Goal: Information Seeking & Learning: Learn about a topic

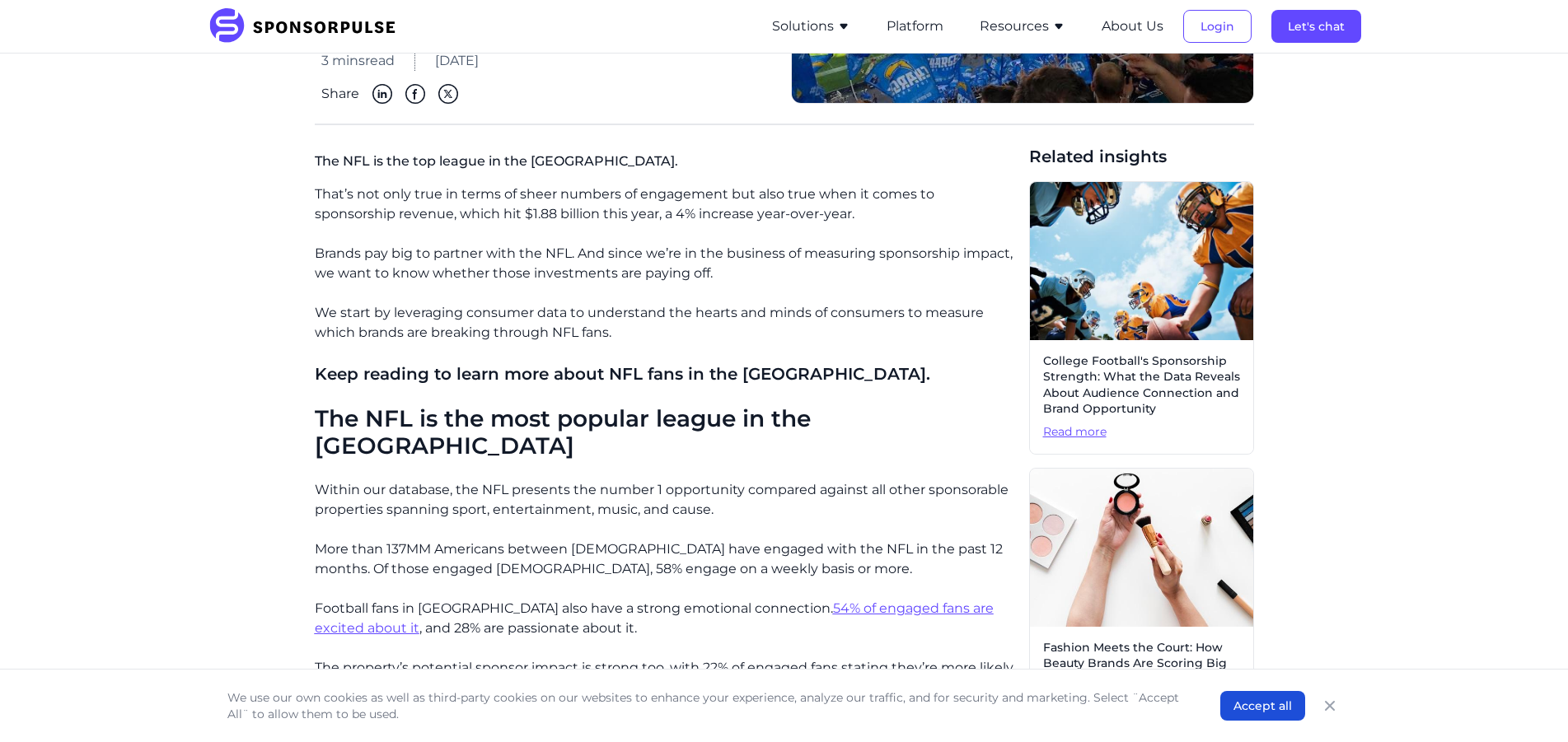
scroll to position [412, 0]
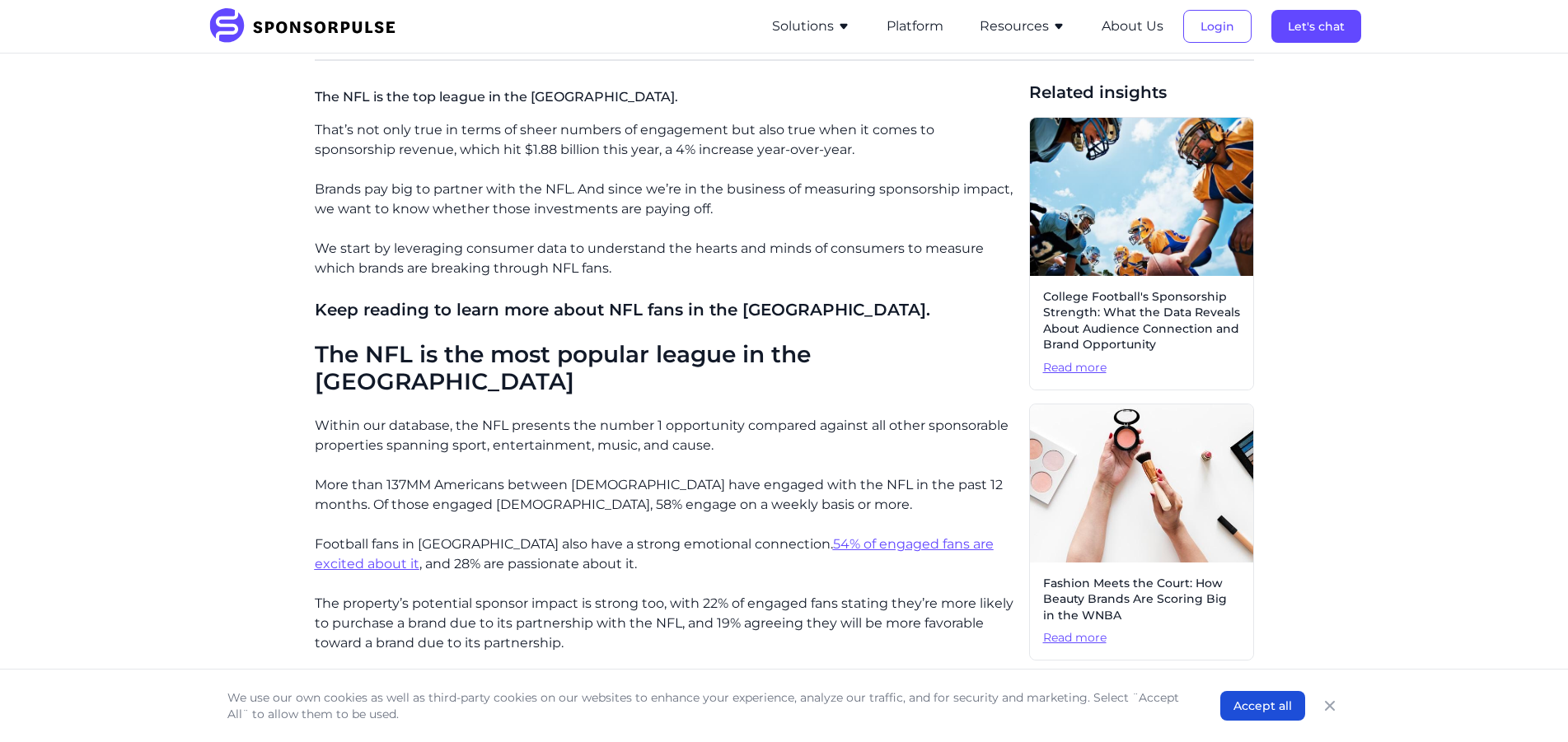
click at [772, 536] on u "54% of engaged fans are excited about it" at bounding box center [654, 554] width 679 height 36
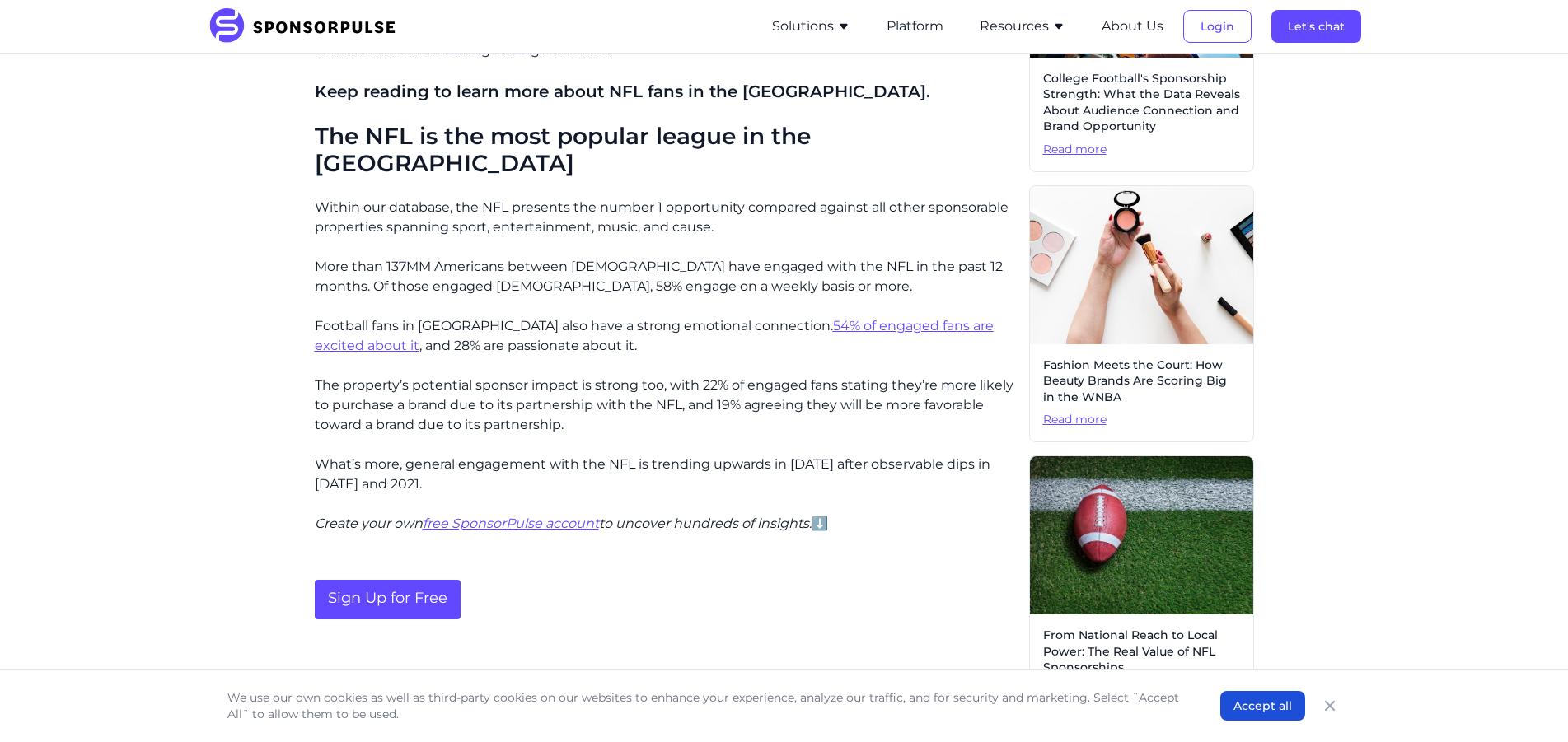
scroll to position [659, 0]
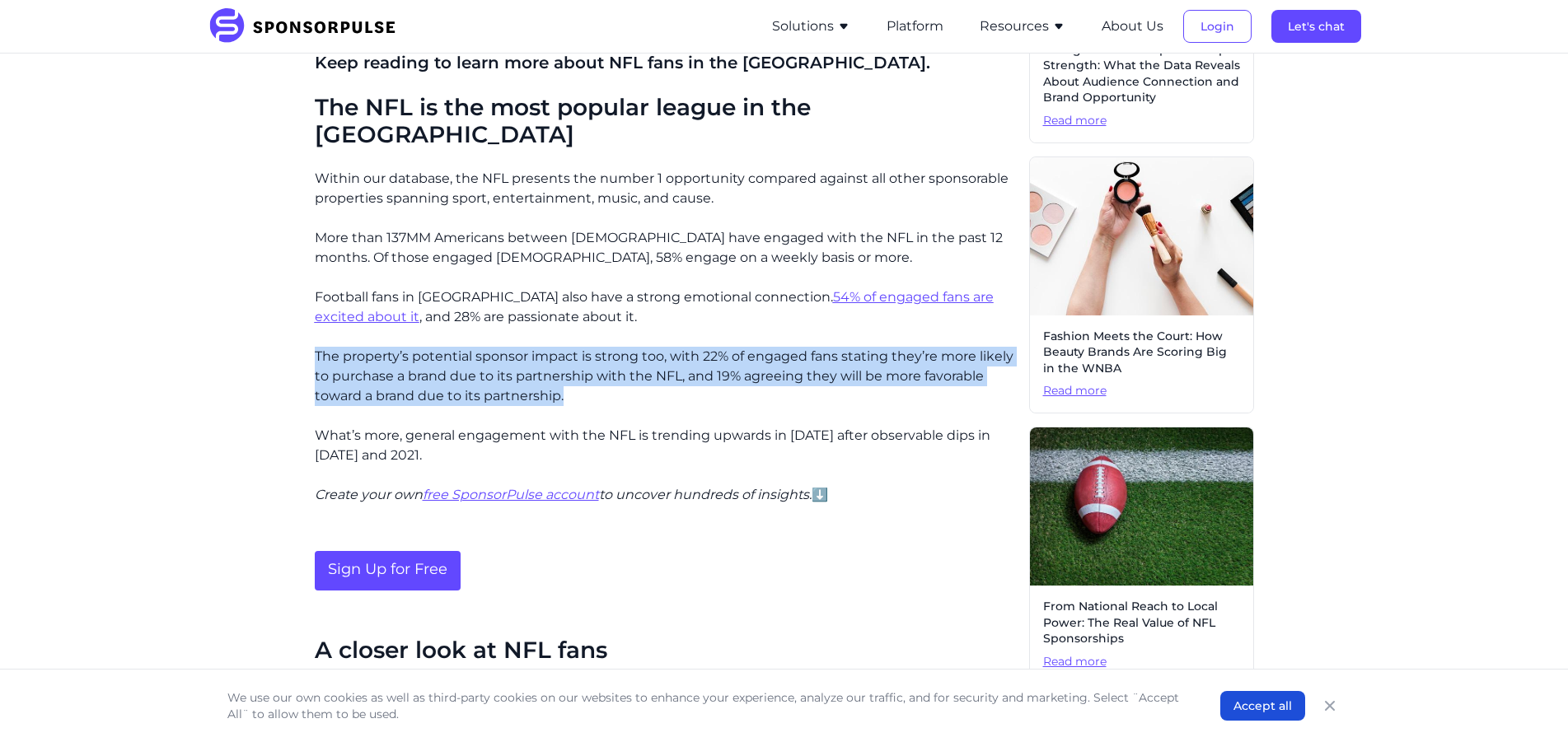
drag, startPoint x: 564, startPoint y: 370, endPoint x: 286, endPoint y: 316, distance: 283.2
click at [286, 316] on div "Home Insights NFL fan demographics: Who are football's biggest fans? Blog NFL f…" at bounding box center [785, 428] width 1128 height 2042
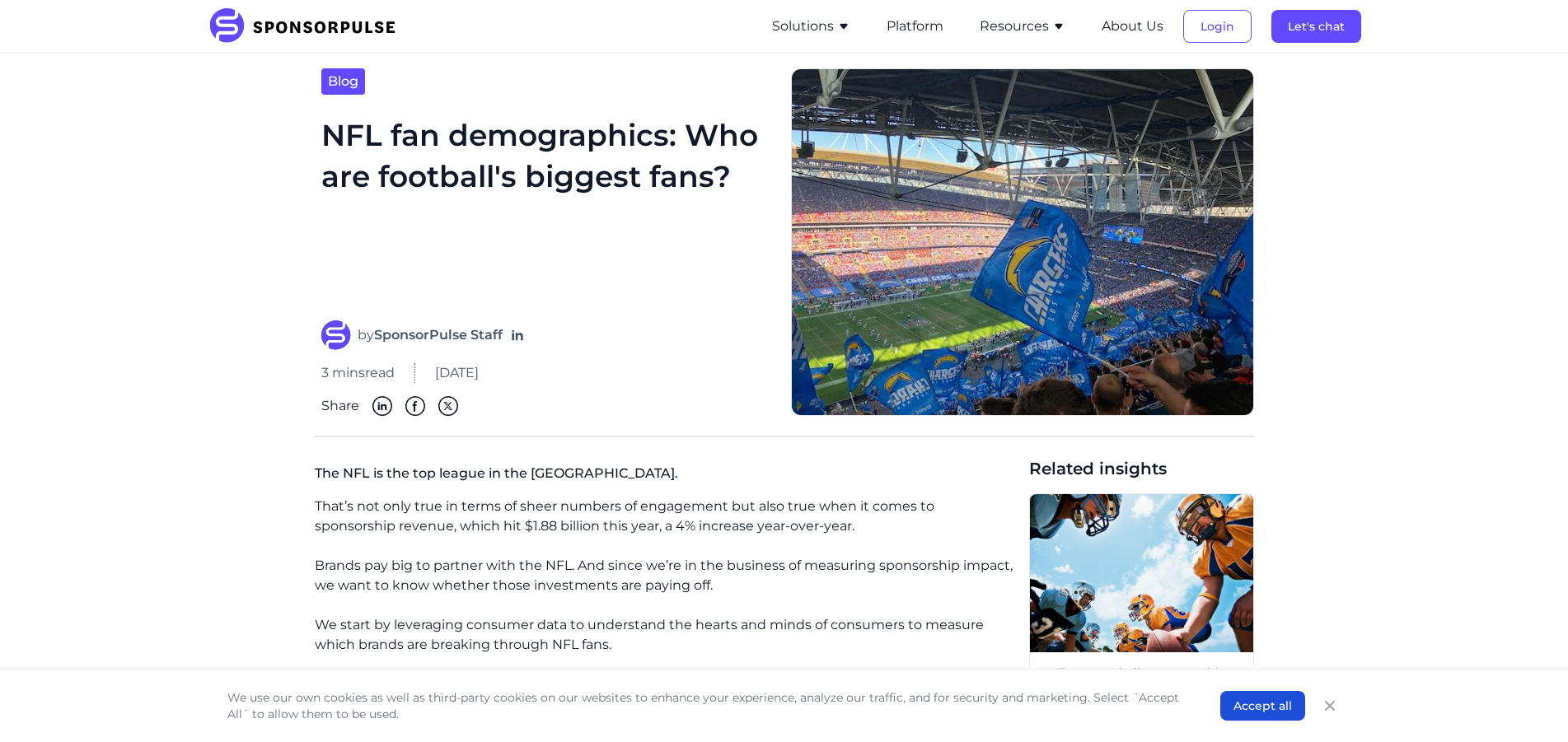
scroll to position [0, 0]
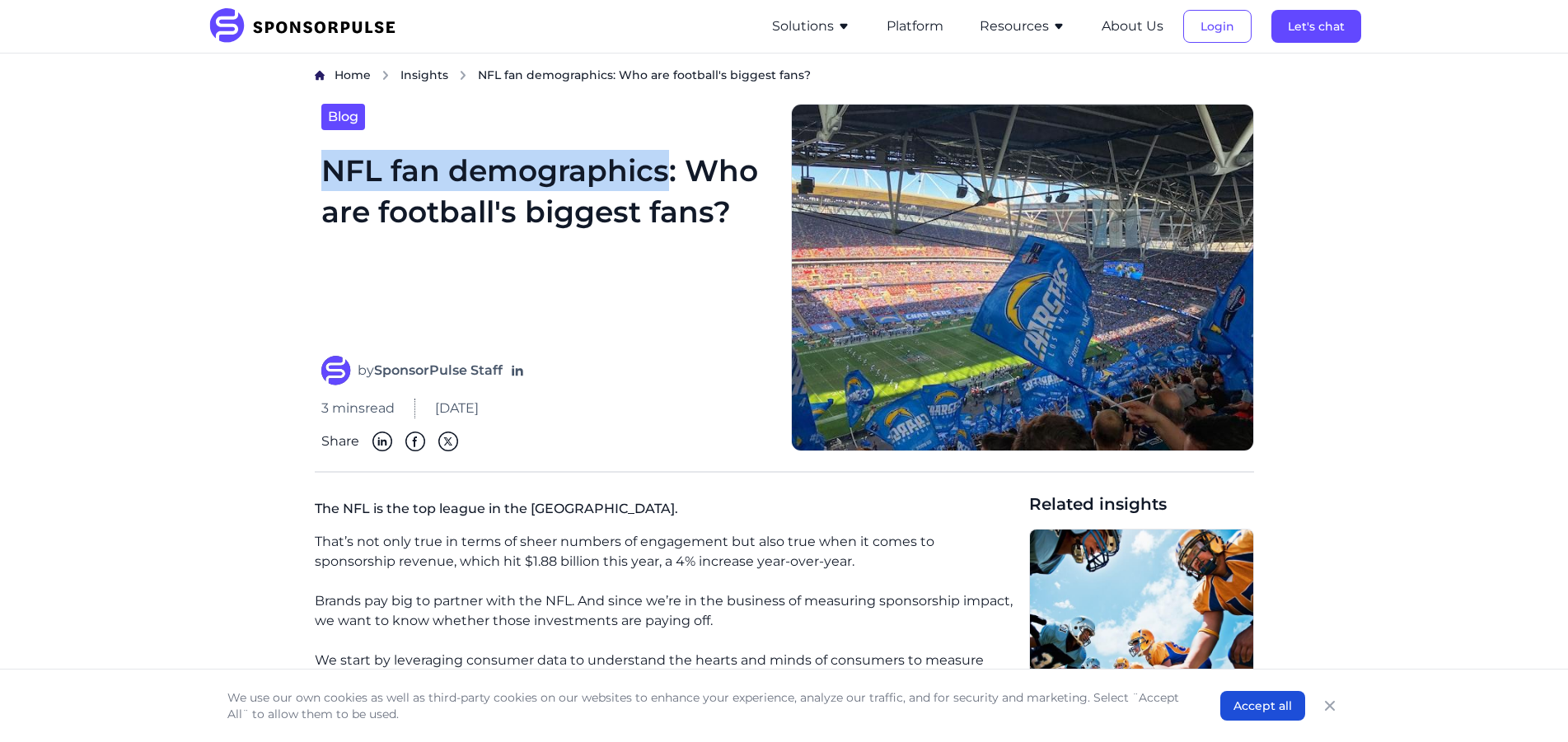
drag, startPoint x: 668, startPoint y: 166, endPoint x: 330, endPoint y: 168, distance: 338.0
click at [330, 168] on h1 "NFL fan demographics: Who are football's biggest fans?" at bounding box center [546, 243] width 450 height 186
copy h1 "NFL fan demographics"
